Goal: Task Accomplishment & Management: Complete application form

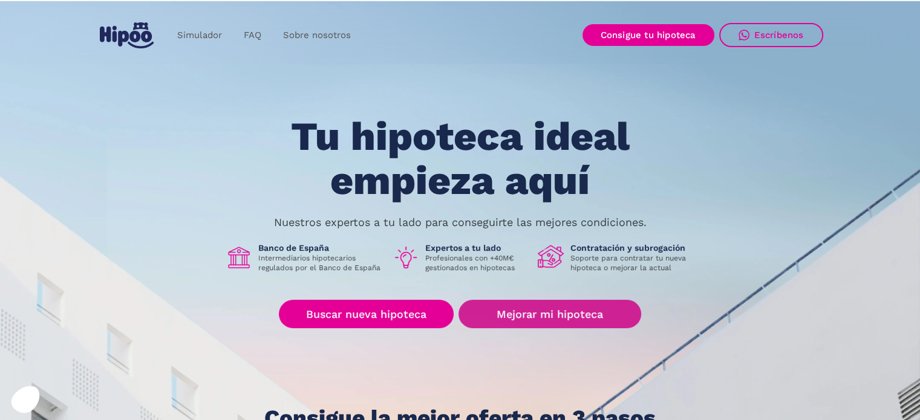
click at [580, 303] on link "Mejorar mi hipoteca" at bounding box center [549, 314] width 182 height 28
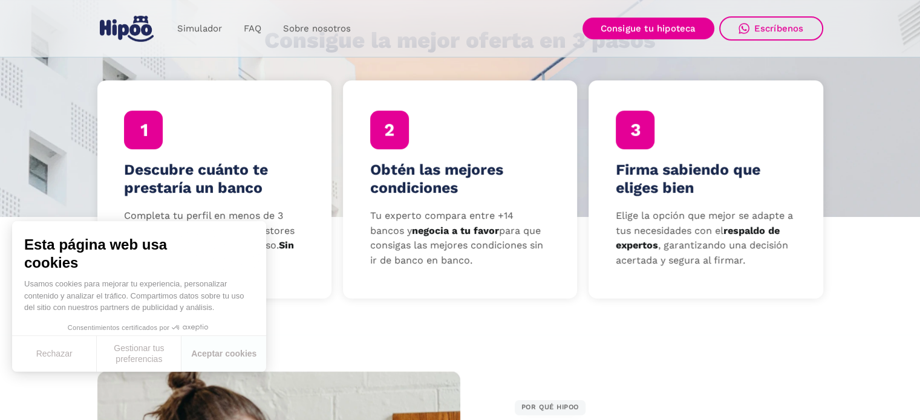
scroll to position [423, 0]
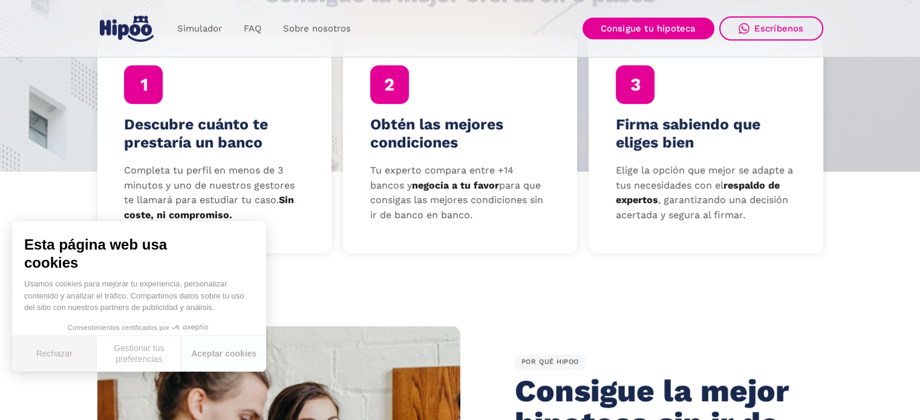
click at [31, 355] on button "Rechazar" at bounding box center [54, 354] width 85 height 36
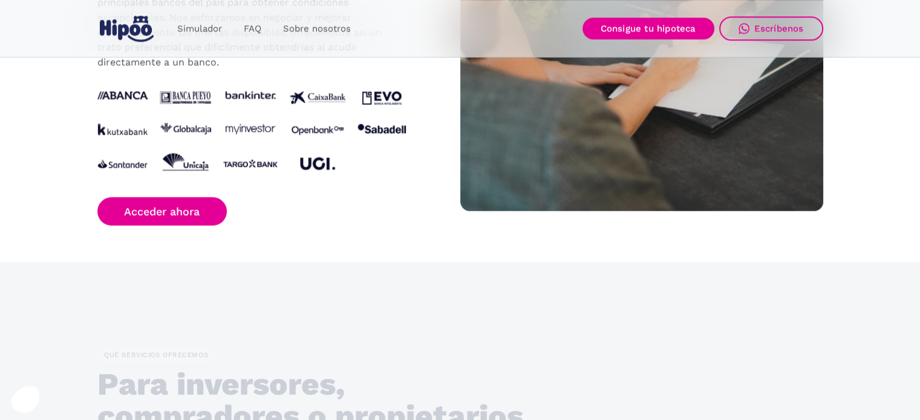
scroll to position [1330, 0]
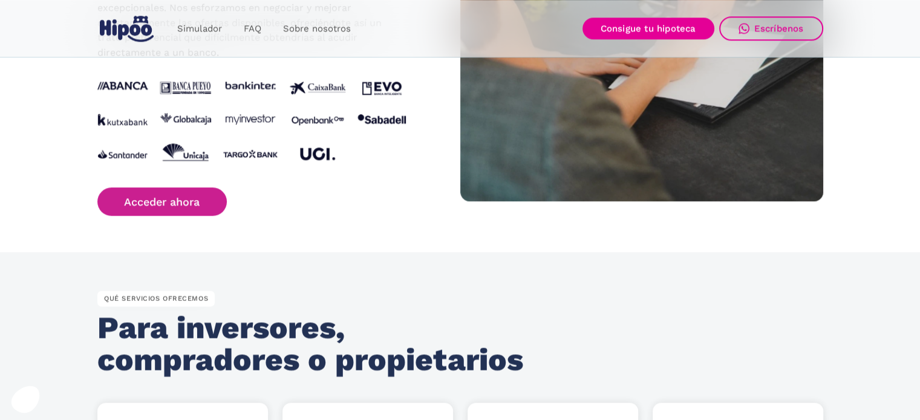
click at [172, 193] on link "Acceder ahora" at bounding box center [162, 201] width 130 height 28
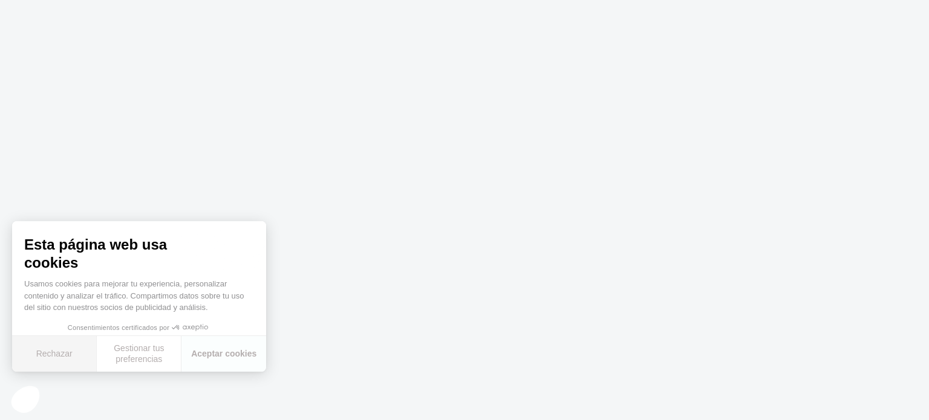
click at [61, 355] on font "Rechazar" at bounding box center [54, 354] width 36 height 10
